Goal: Browse casually: Explore the website without a specific task or goal

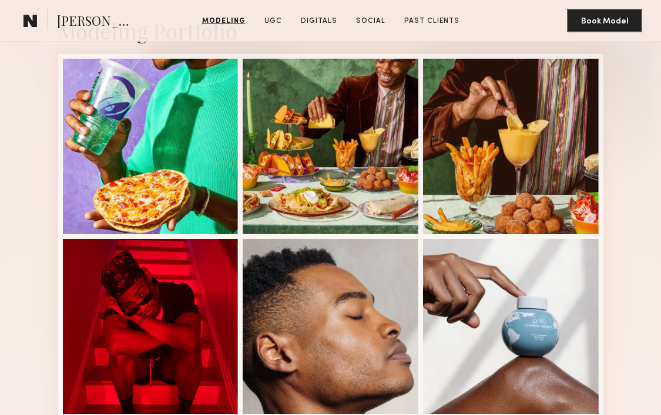
scroll to position [236, 0]
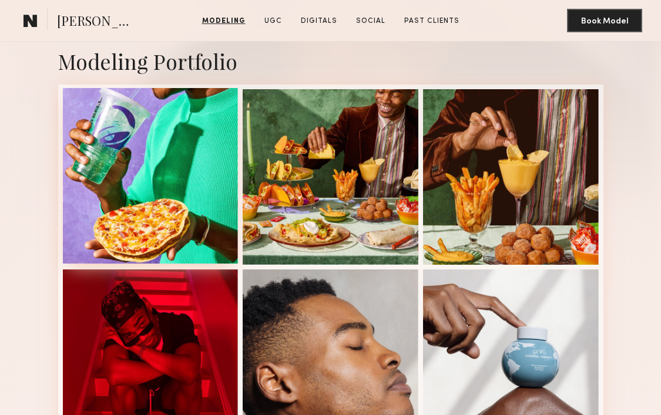
click at [128, 190] on div at bounding box center [151, 176] width 176 height 176
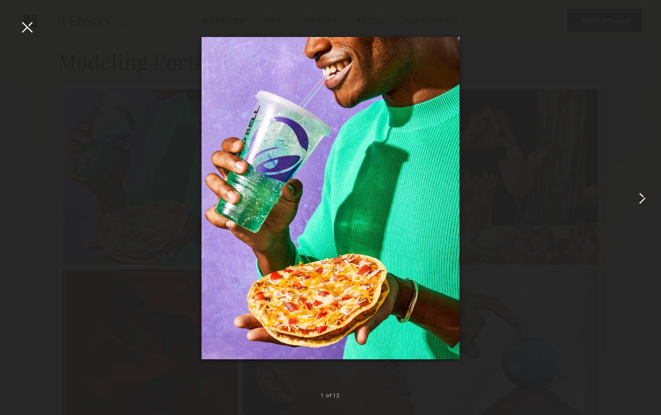
click at [638, 203] on common-icon at bounding box center [642, 198] width 19 height 19
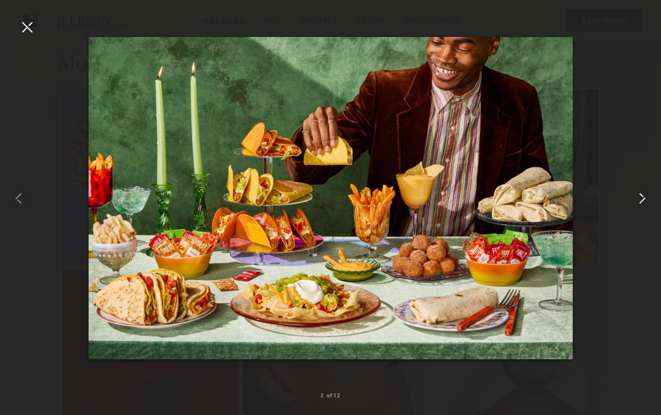
click at [638, 203] on common-icon at bounding box center [642, 198] width 19 height 19
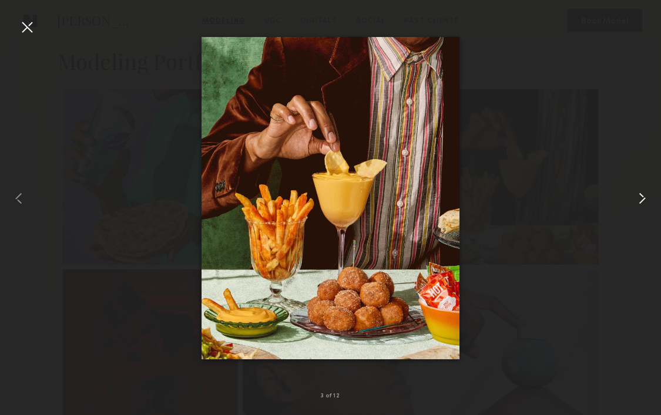
click at [638, 203] on common-icon at bounding box center [642, 198] width 19 height 19
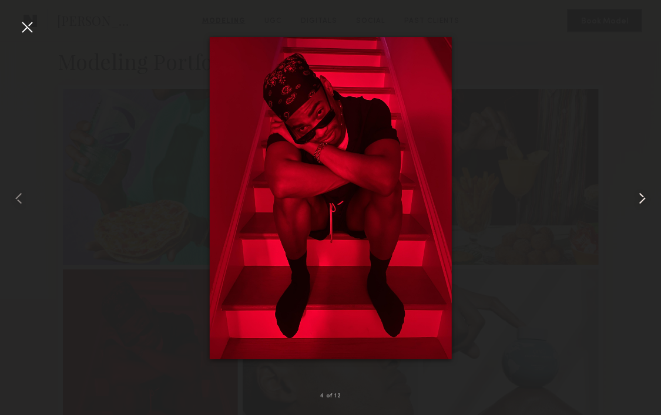
click at [638, 203] on common-icon at bounding box center [642, 198] width 19 height 19
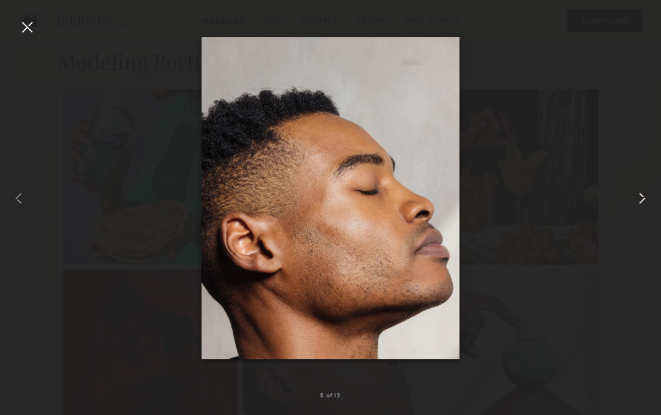
click at [638, 203] on common-icon at bounding box center [642, 198] width 19 height 19
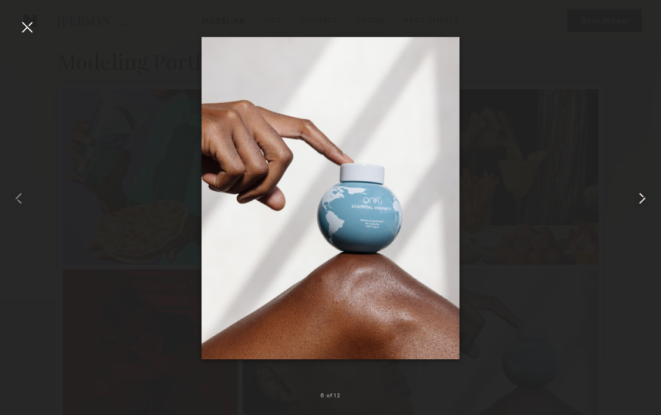
click at [638, 203] on common-icon at bounding box center [642, 198] width 19 height 19
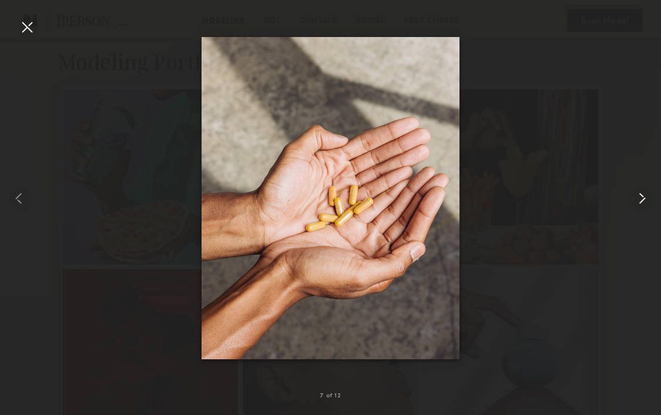
click at [638, 203] on common-icon at bounding box center [642, 198] width 19 height 19
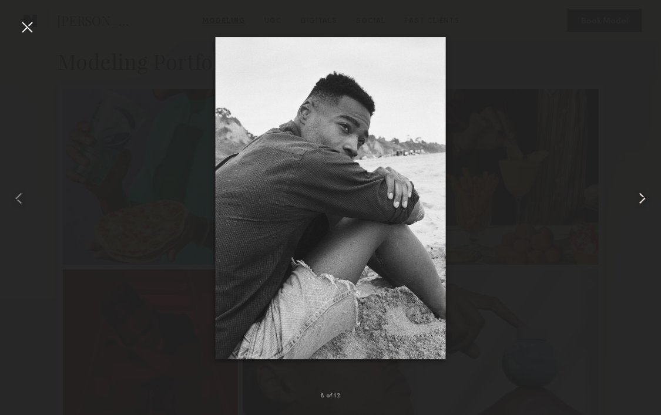
click at [638, 203] on common-icon at bounding box center [642, 198] width 19 height 19
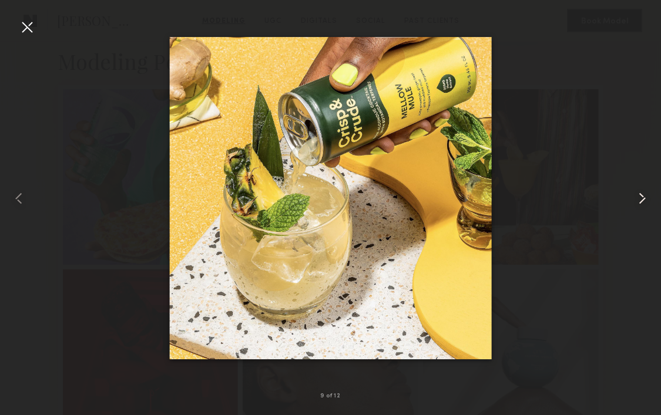
click at [638, 203] on common-icon at bounding box center [642, 198] width 19 height 19
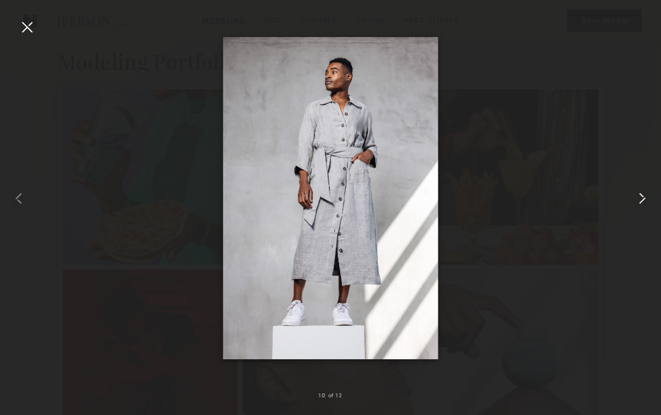
click at [638, 203] on common-icon at bounding box center [642, 198] width 19 height 19
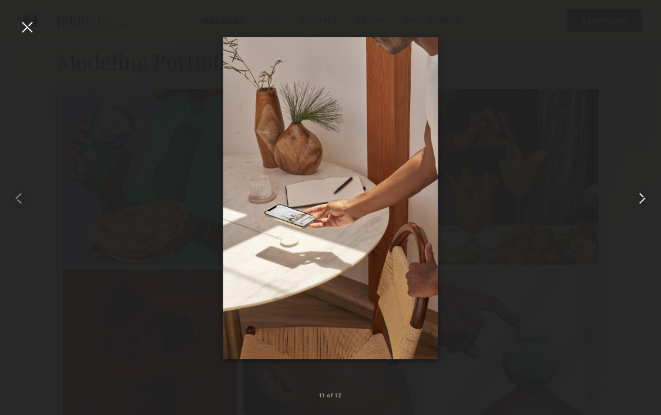
click at [638, 203] on common-icon at bounding box center [642, 198] width 19 height 19
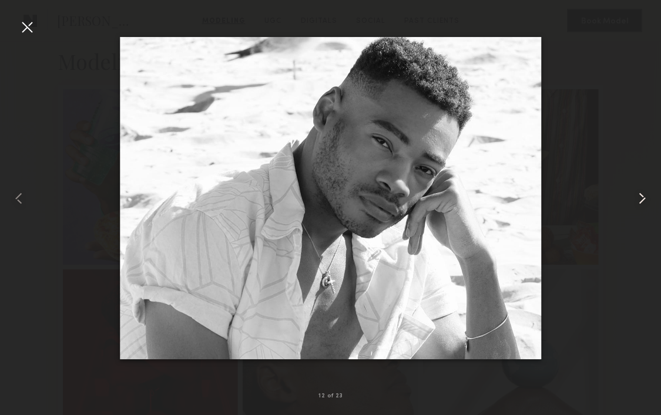
click at [638, 203] on common-icon at bounding box center [642, 198] width 19 height 19
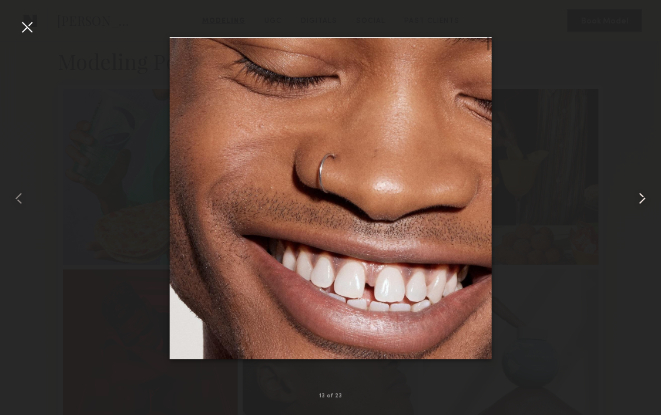
click at [638, 203] on common-icon at bounding box center [642, 198] width 19 height 19
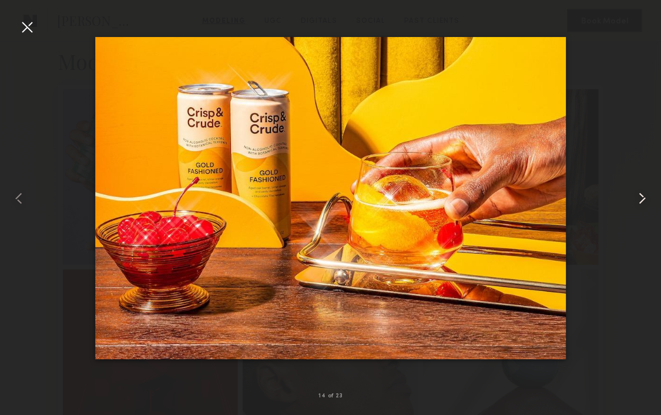
click at [638, 203] on common-icon at bounding box center [642, 198] width 19 height 19
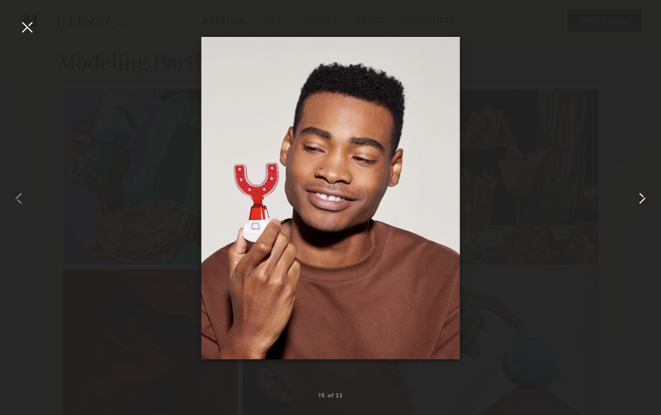
click at [638, 203] on common-icon at bounding box center [642, 198] width 19 height 19
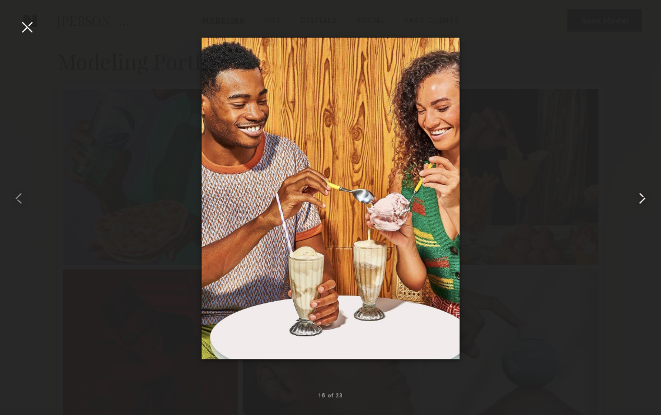
click at [638, 203] on common-icon at bounding box center [642, 198] width 19 height 19
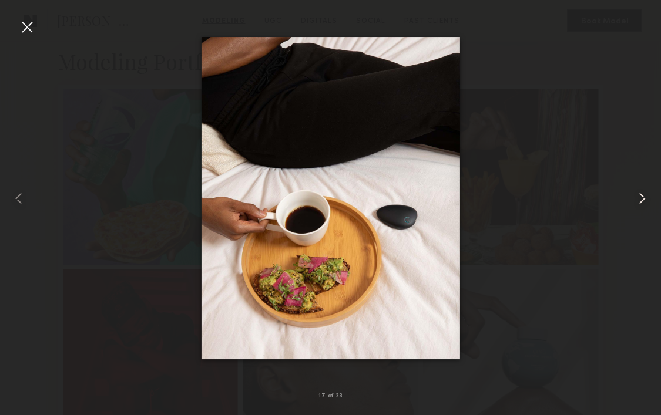
click at [638, 203] on common-icon at bounding box center [642, 198] width 19 height 19
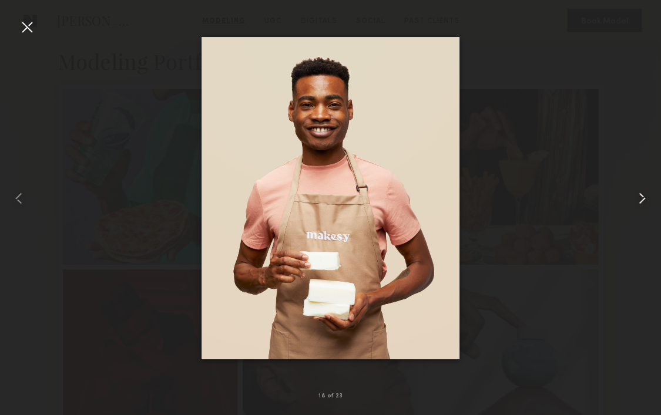
click at [638, 203] on common-icon at bounding box center [642, 198] width 19 height 19
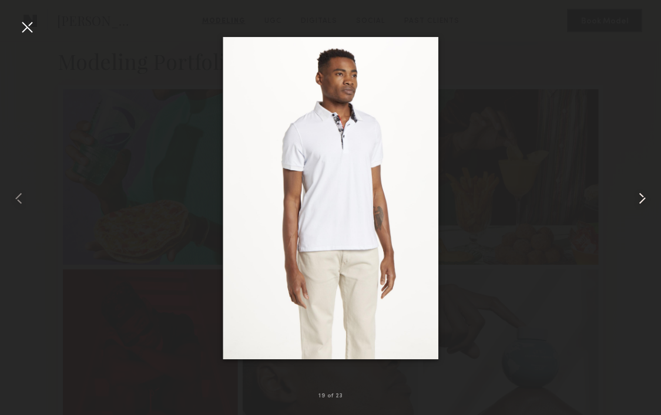
click at [638, 203] on common-icon at bounding box center [642, 198] width 19 height 19
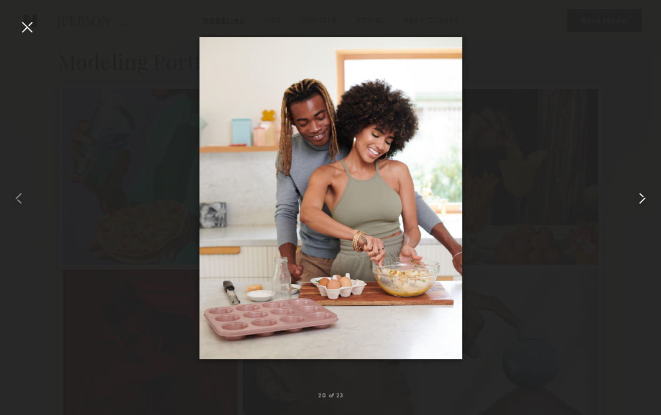
click at [638, 203] on common-icon at bounding box center [642, 198] width 19 height 19
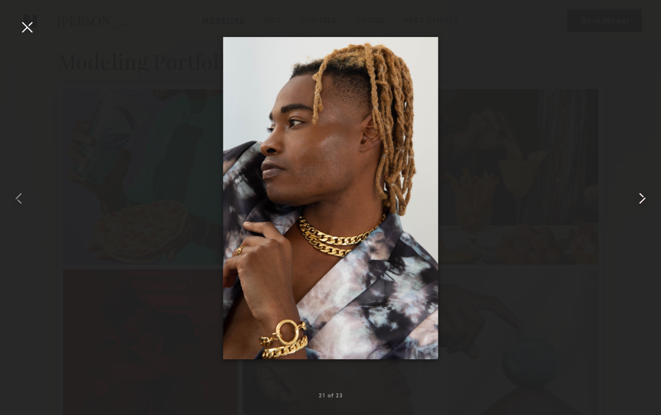
click at [638, 203] on common-icon at bounding box center [642, 198] width 19 height 19
